Goal: Task Accomplishment & Management: Complete application form

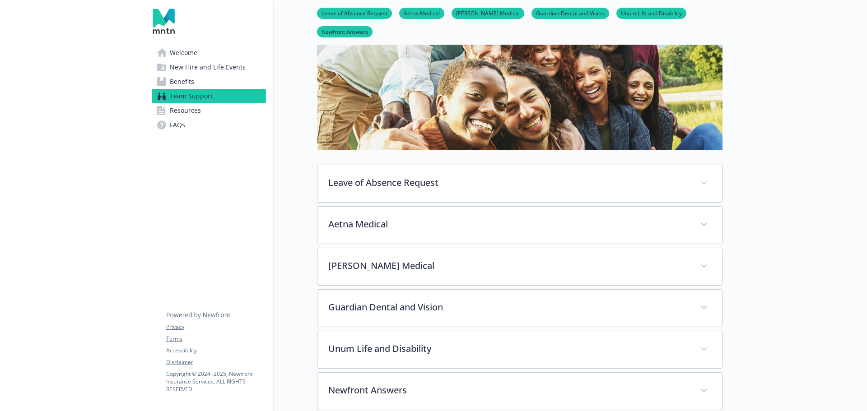
scroll to position [135, 0]
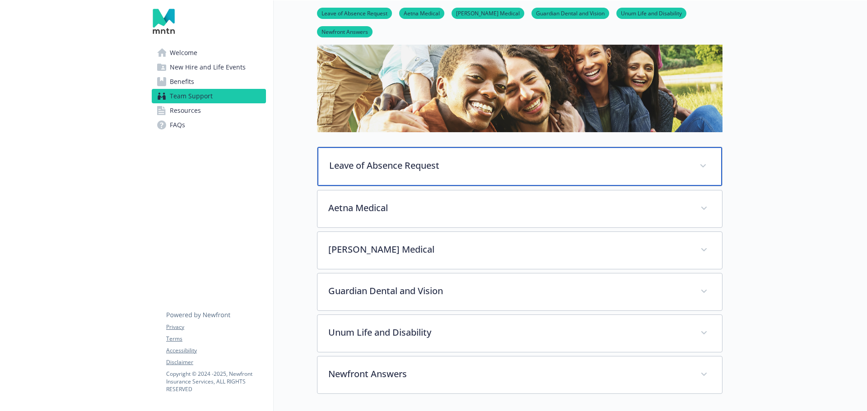
click at [340, 166] on p "Leave of Absence Request" at bounding box center [508, 166] width 359 height 14
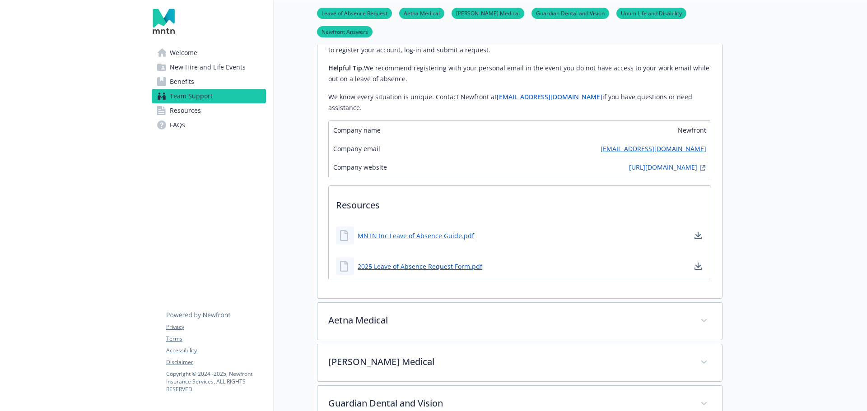
scroll to position [767, 0]
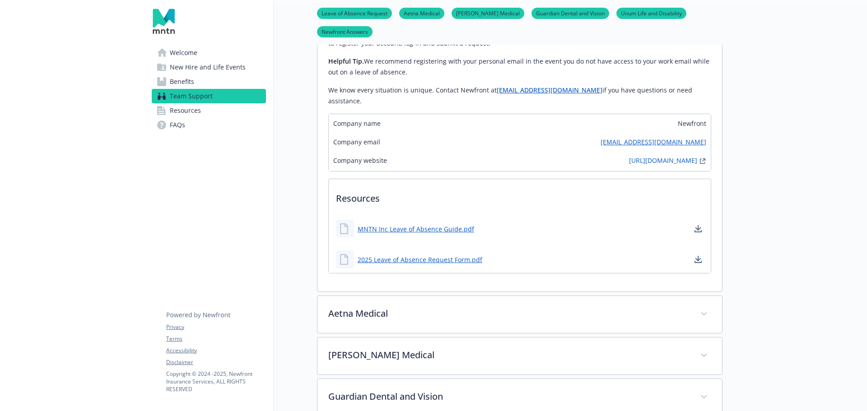
drag, startPoint x: 183, startPoint y: 94, endPoint x: 216, endPoint y: 102, distance: 33.7
click at [183, 94] on span "Team Support" at bounding box center [191, 96] width 43 height 14
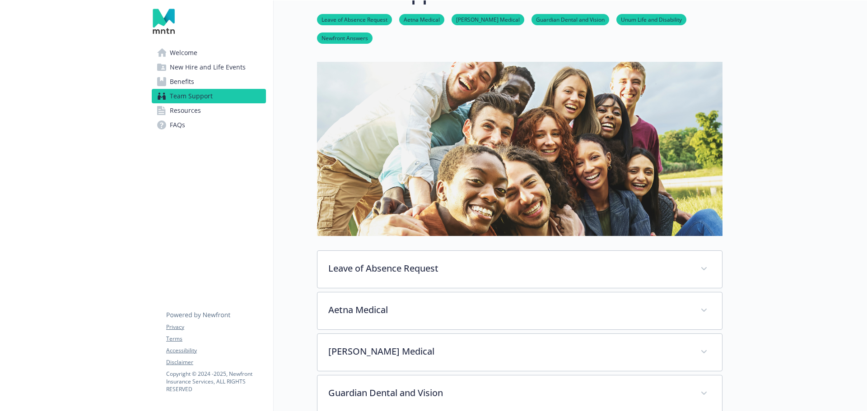
scroll to position [45, 0]
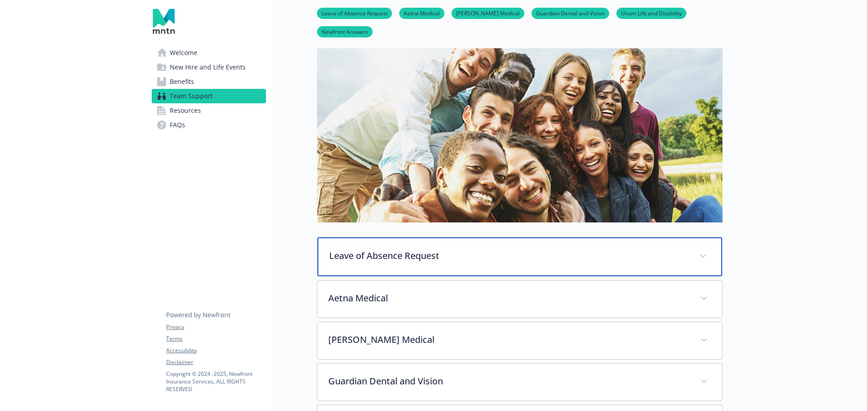
click at [411, 252] on p "Leave of Absence Request" at bounding box center [508, 256] width 359 height 14
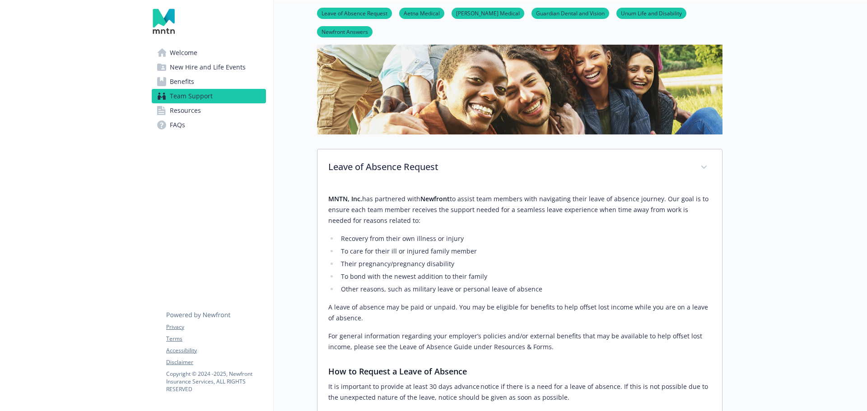
scroll to position [135, 0]
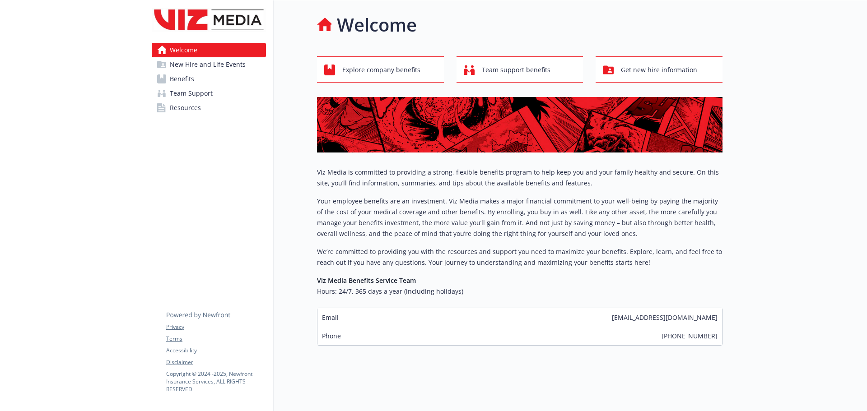
click at [198, 94] on span "Team Support" at bounding box center [191, 93] width 43 height 14
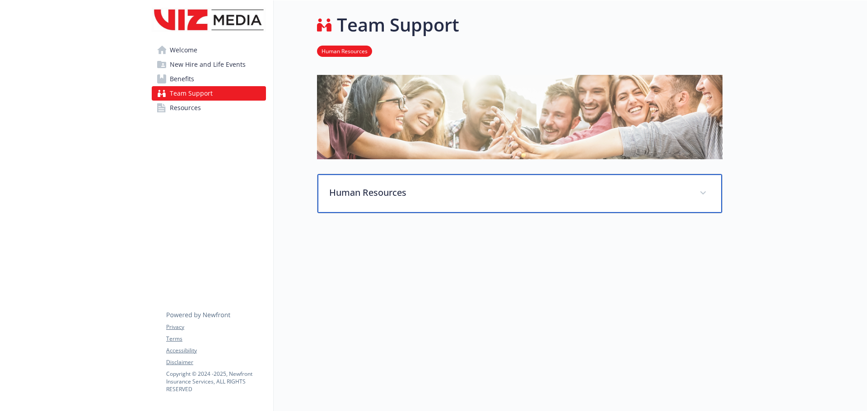
click at [423, 183] on div "Human Resources" at bounding box center [519, 193] width 404 height 39
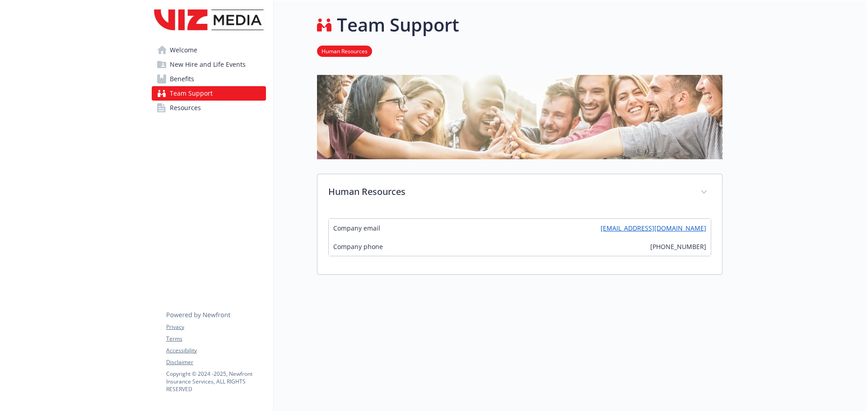
click at [182, 75] on span "Benefits" at bounding box center [182, 79] width 24 height 14
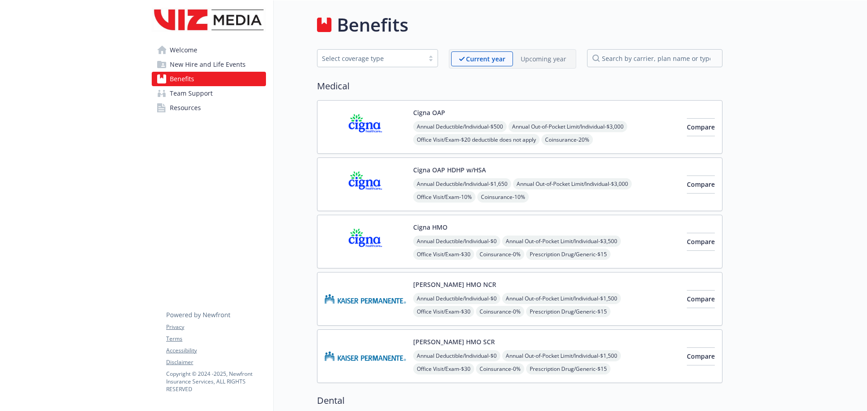
click at [189, 110] on span "Resources" at bounding box center [185, 108] width 31 height 14
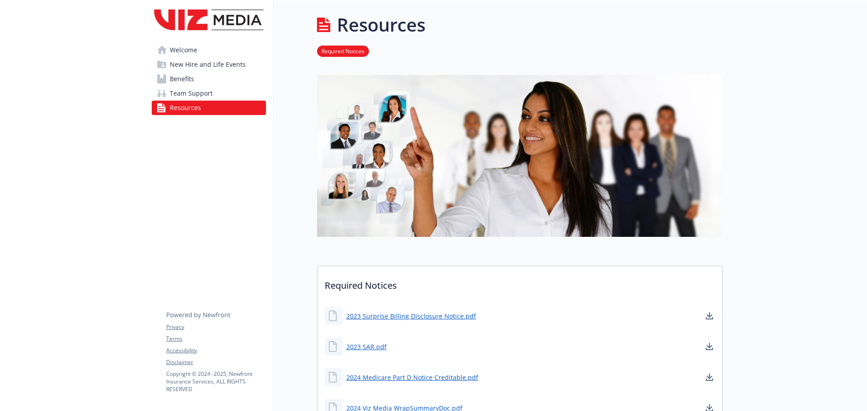
click at [201, 95] on span "Team Support" at bounding box center [191, 93] width 43 height 14
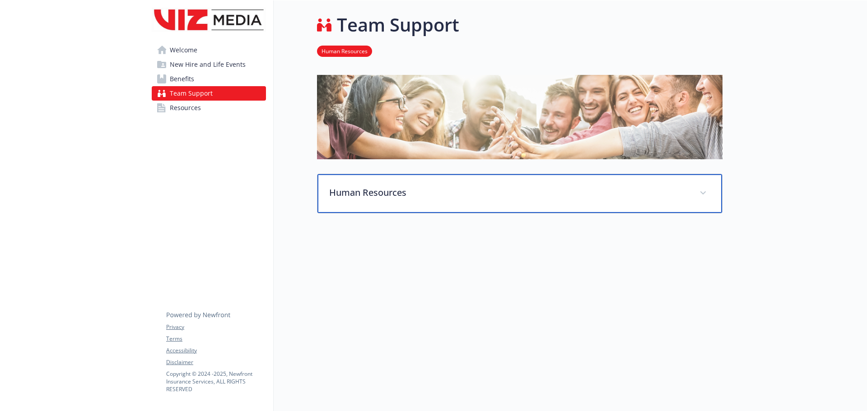
drag, startPoint x: 409, startPoint y: 191, endPoint x: 410, endPoint y: 200, distance: 9.0
click at [409, 191] on p "Human Resources" at bounding box center [508, 193] width 359 height 14
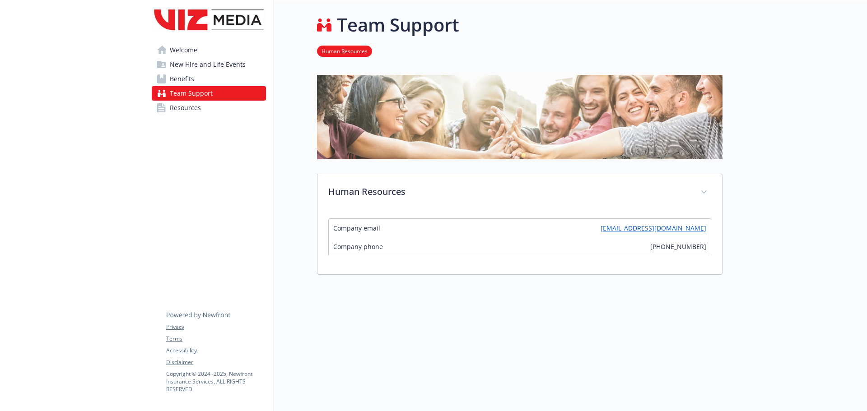
click at [196, 77] on link "Benefits" at bounding box center [209, 79] width 114 height 14
